Goal: Register for event/course

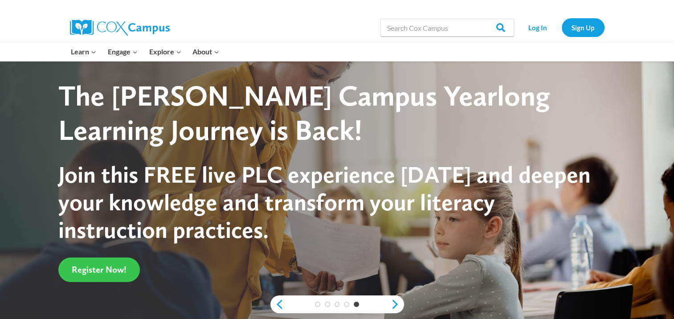
click at [119, 268] on span "Register Now!" at bounding box center [99, 269] width 55 height 11
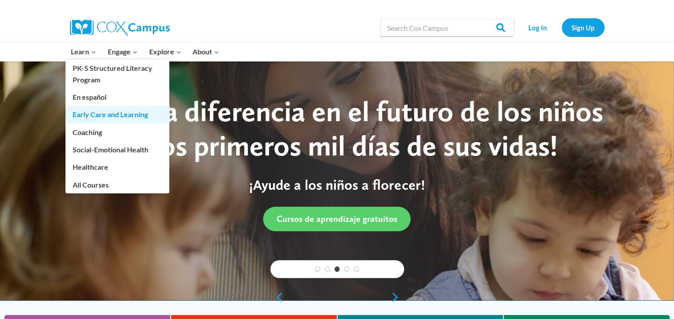
click at [102, 113] on link "Early Care and Learning" at bounding box center [117, 114] width 104 height 17
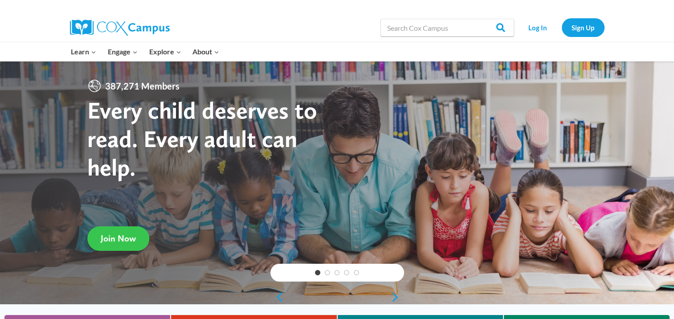
click at [118, 236] on span "Join Now" at bounding box center [118, 238] width 35 height 11
